Goal: Find specific page/section: Find specific page/section

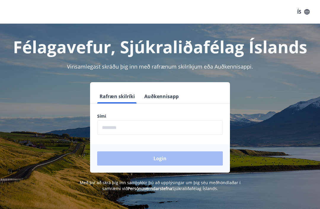
click at [112, 130] on input "phone" at bounding box center [159, 127] width 125 height 14
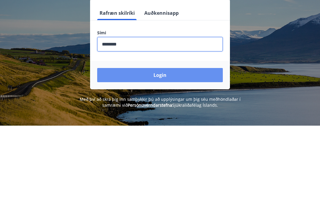
type input "********"
click at [162, 151] on button "Login" at bounding box center [159, 158] width 125 height 14
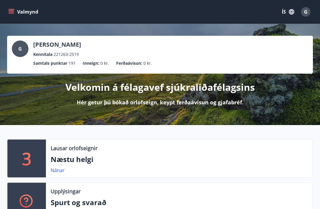
click at [13, 11] on icon "menu" at bounding box center [11, 10] width 5 height 1
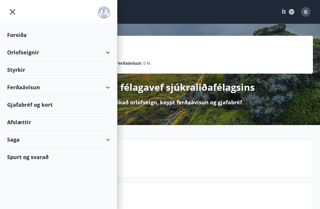
click at [30, 88] on div "Ferðaávísun" at bounding box center [58, 87] width 103 height 17
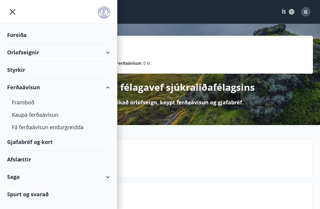
click at [30, 104] on div "Framboð" at bounding box center [58, 102] width 93 height 12
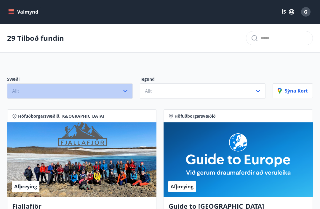
click at [124, 91] on icon "button" at bounding box center [125, 91] width 4 height 2
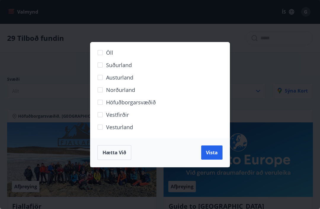
click at [121, 152] on span "Hætta við" at bounding box center [114, 152] width 24 height 7
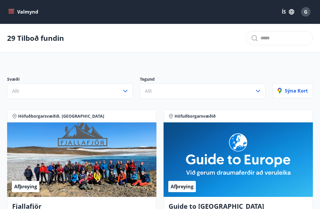
click at [10, 10] on icon "menu" at bounding box center [11, 12] width 6 height 6
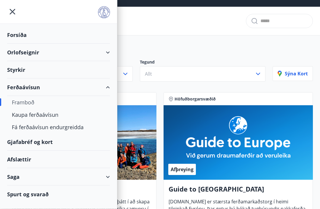
scroll to position [19, 0]
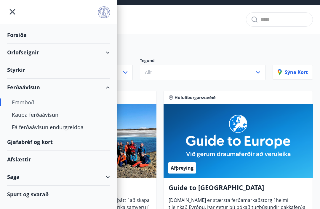
click at [41, 140] on div "Gjafabréf og kort" at bounding box center [58, 141] width 103 height 17
